Goal: Navigation & Orientation: Find specific page/section

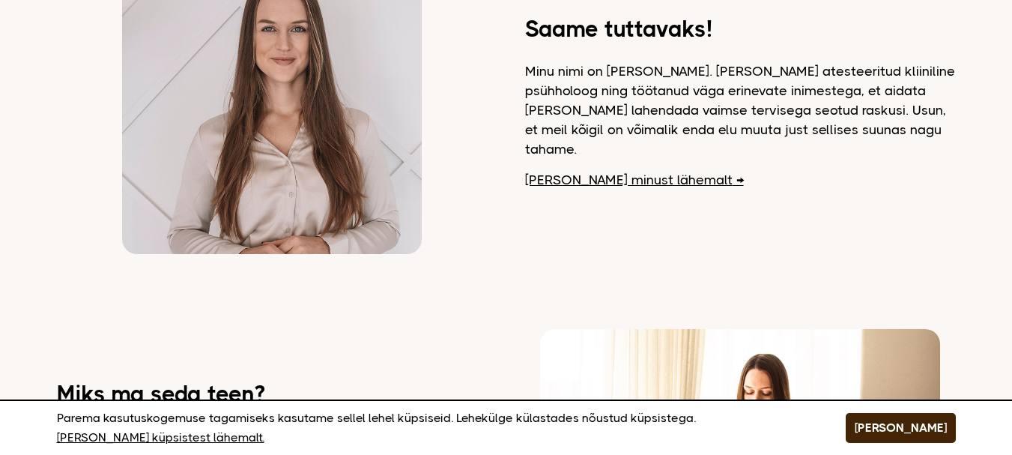
scroll to position [674, 0]
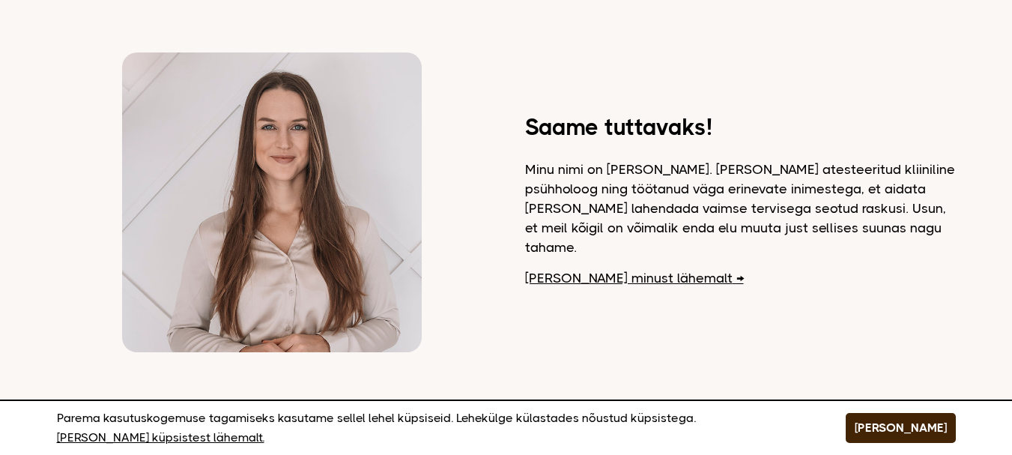
click at [608, 270] on link "Loe minust lähemalt" at bounding box center [634, 277] width 219 height 19
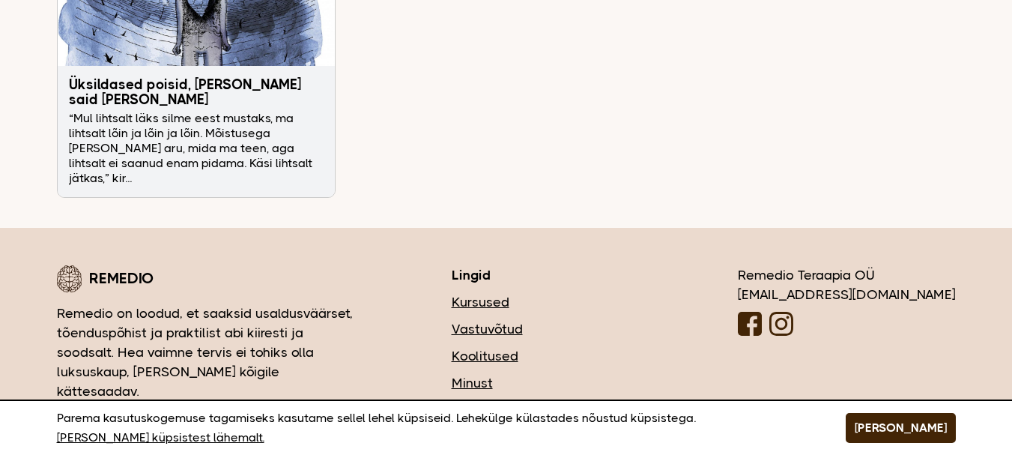
scroll to position [5092, 0]
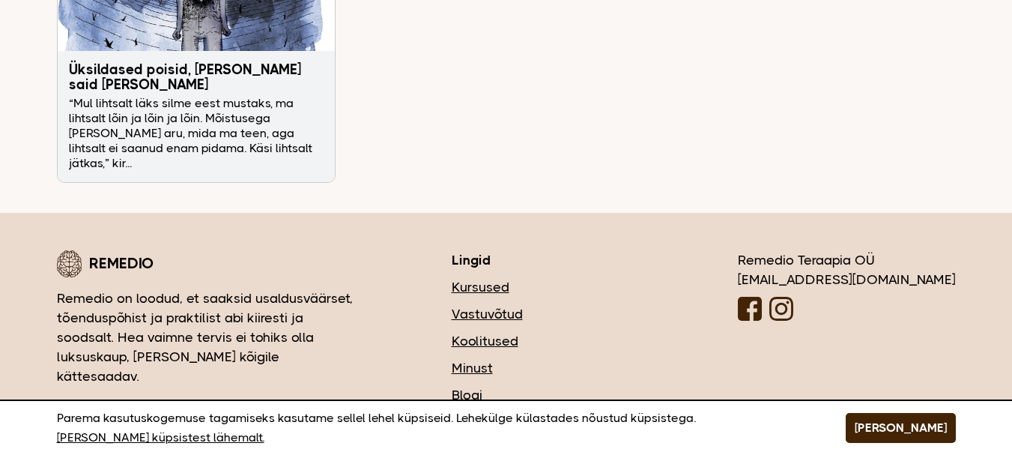
click at [552, 304] on link "Vastuvõtud" at bounding box center [550, 313] width 196 height 19
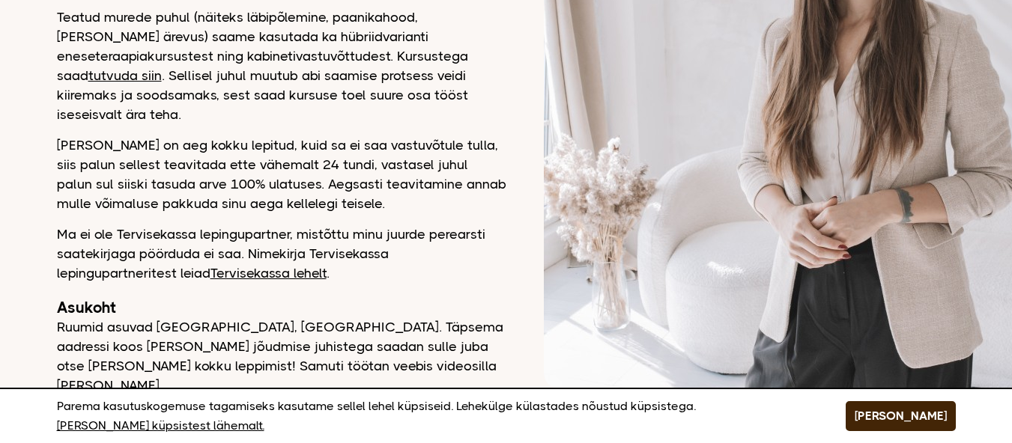
scroll to position [524, 0]
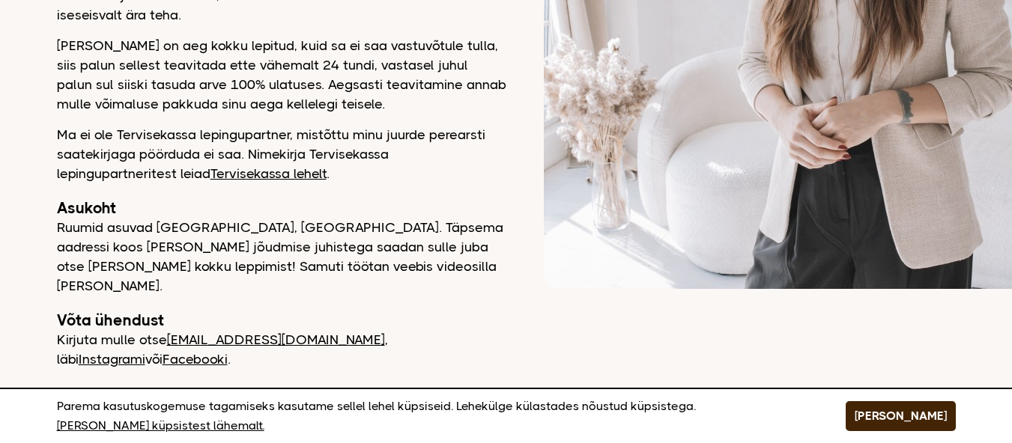
click at [242, 166] on link "Tervisekassa lehelt" at bounding box center [268, 173] width 116 height 15
